Goal: Information Seeking & Learning: Find specific page/section

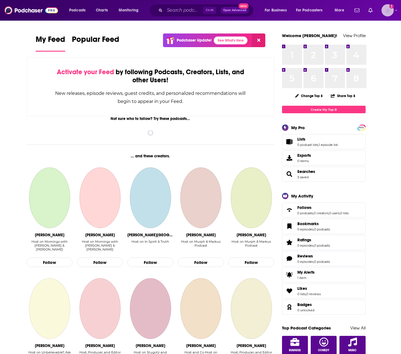
click at [383, 12] on img "Logged in as WE_Broadcast" at bounding box center [388, 10] width 12 height 12
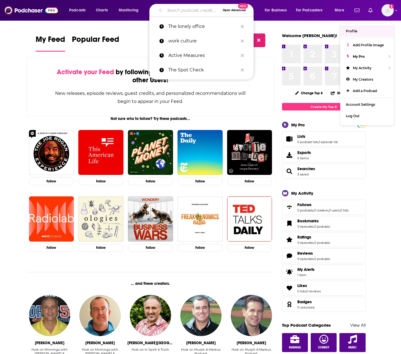
click at [190, 12] on input "Search podcasts, credits, & more..." at bounding box center [193, 10] width 56 height 9
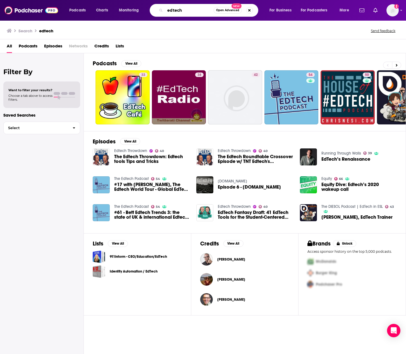
click at [189, 11] on input "edtech" at bounding box center [189, 10] width 49 height 9
type input "edtech insiders"
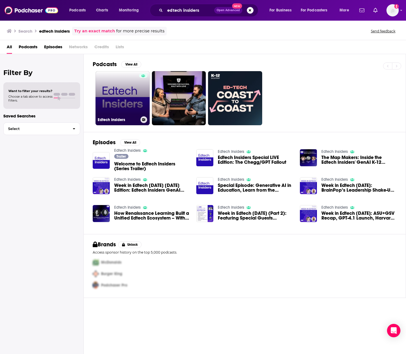
click at [116, 103] on link "Edtech Insiders" at bounding box center [122, 98] width 54 height 54
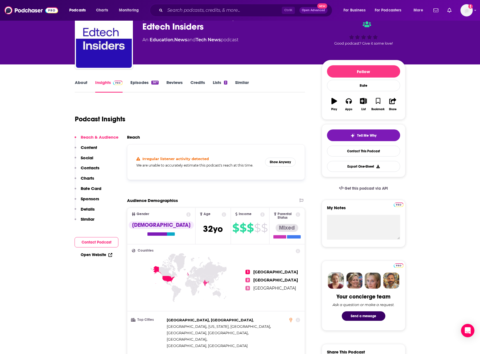
scroll to position [24, 0]
